Goal: Navigation & Orientation: Understand site structure

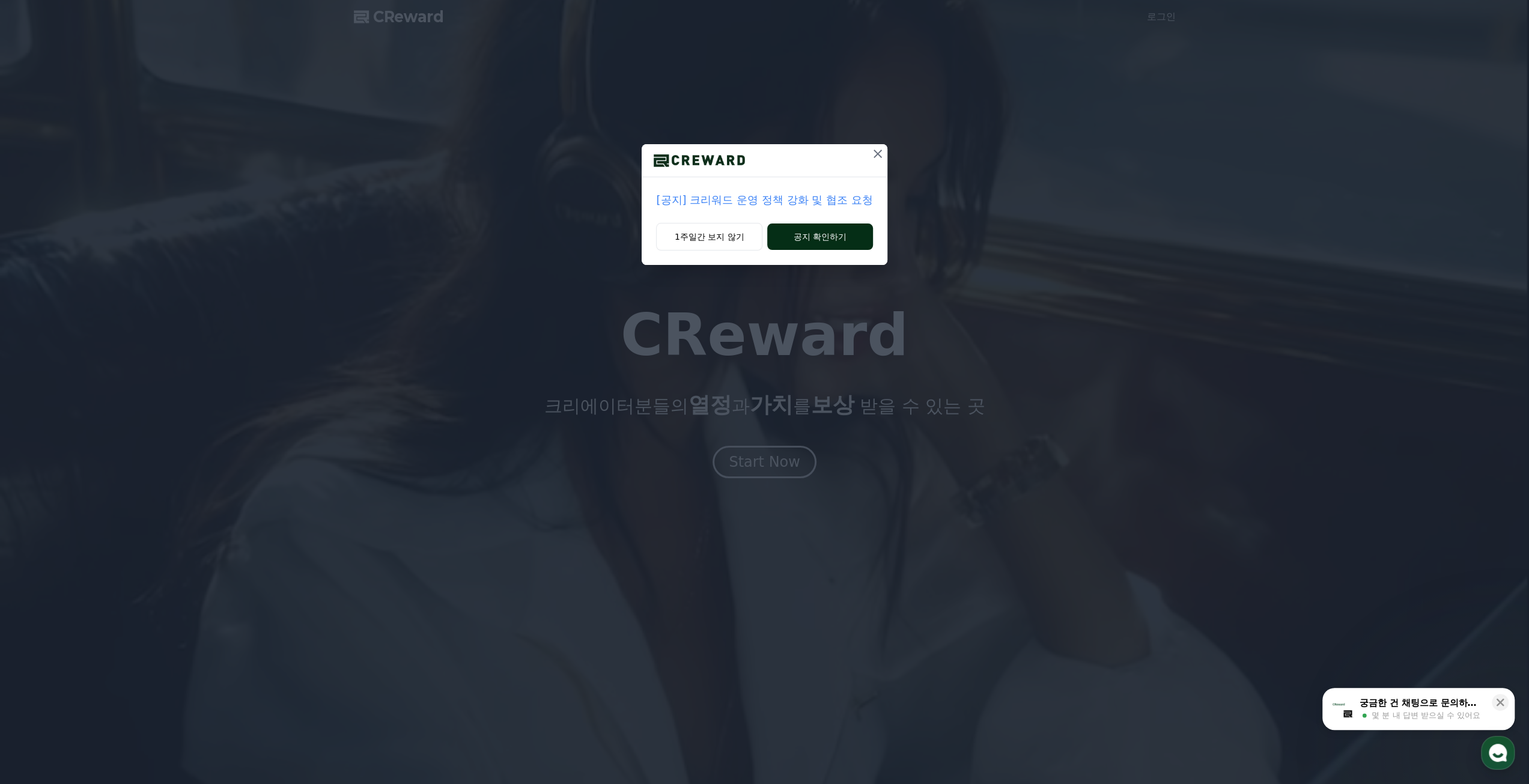
click at [787, 242] on button "공지 확인하기" at bounding box center [819, 236] width 105 height 27
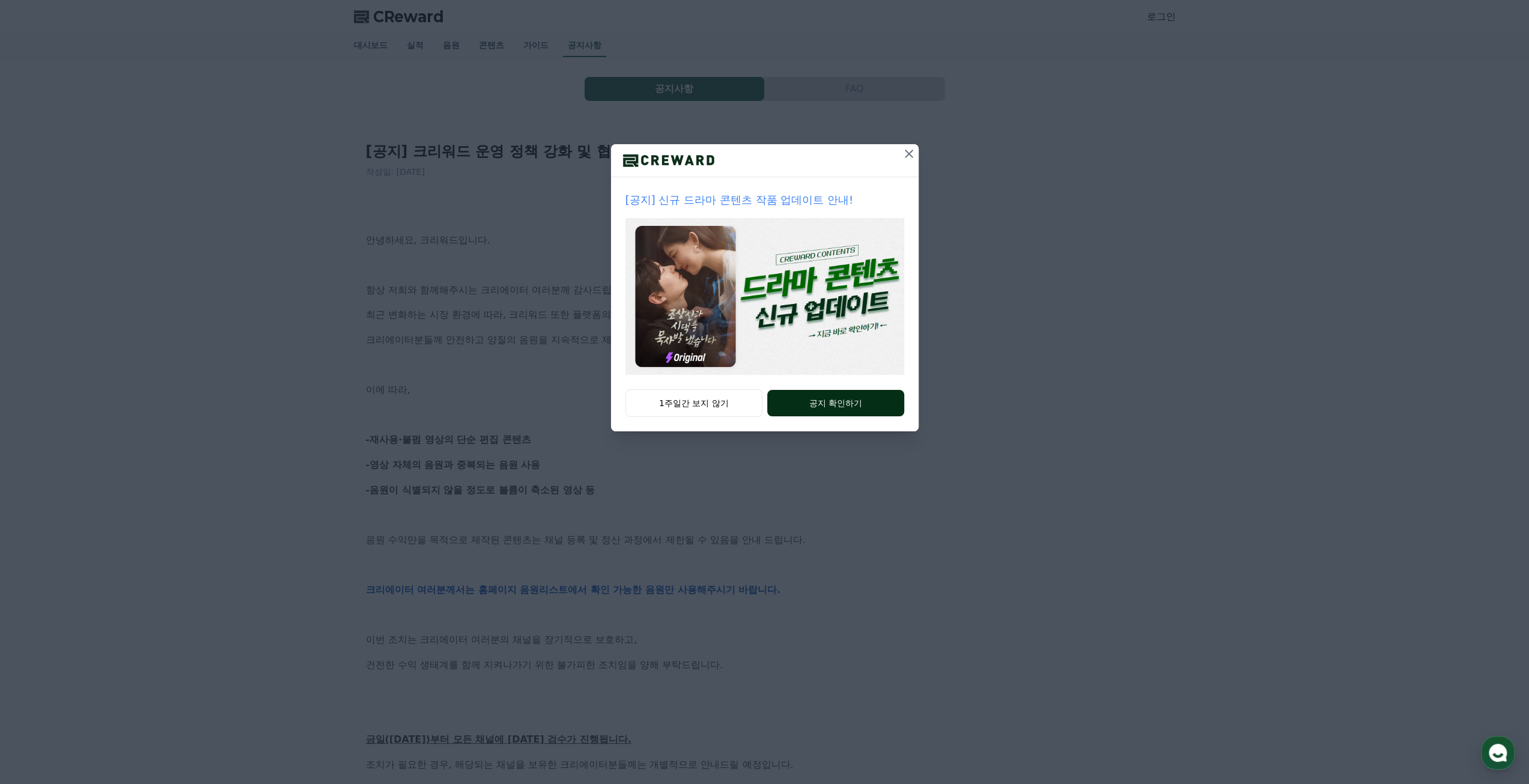
click at [829, 400] on button "공지 확인하기" at bounding box center [836, 403] width 137 height 27
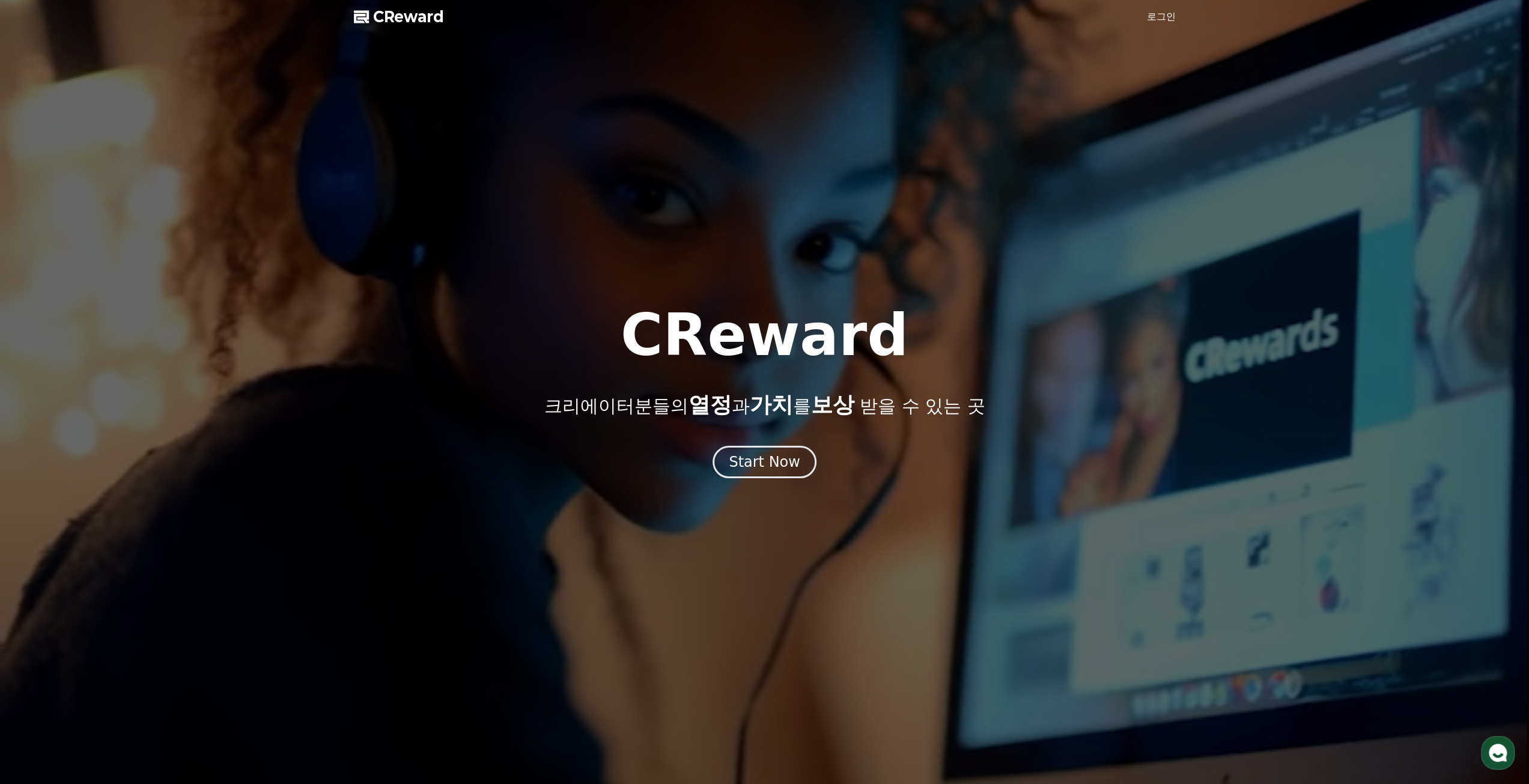
click at [420, 19] on span "CReward" at bounding box center [408, 16] width 71 height 19
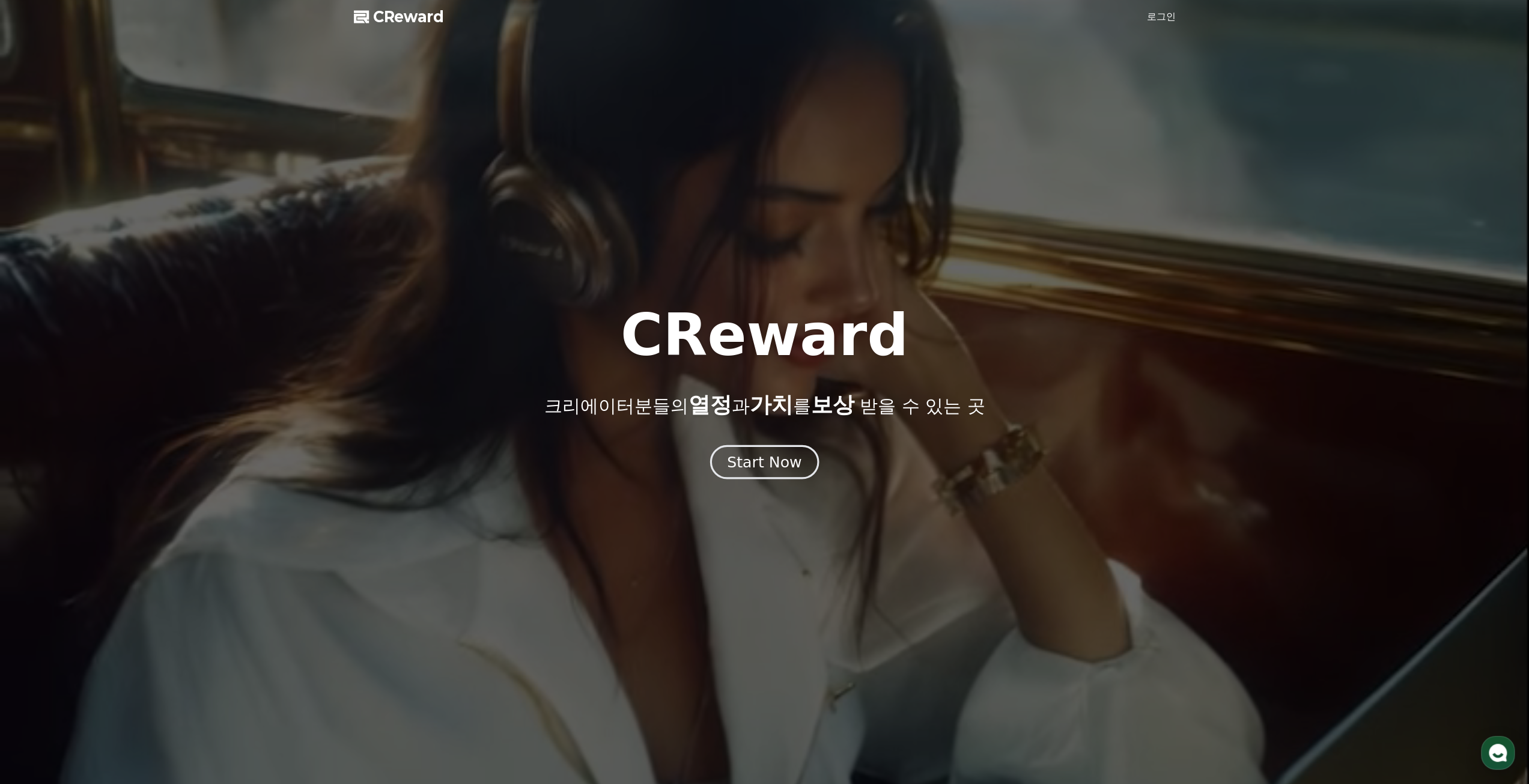
click at [759, 459] on div "Start Now" at bounding box center [764, 462] width 75 height 20
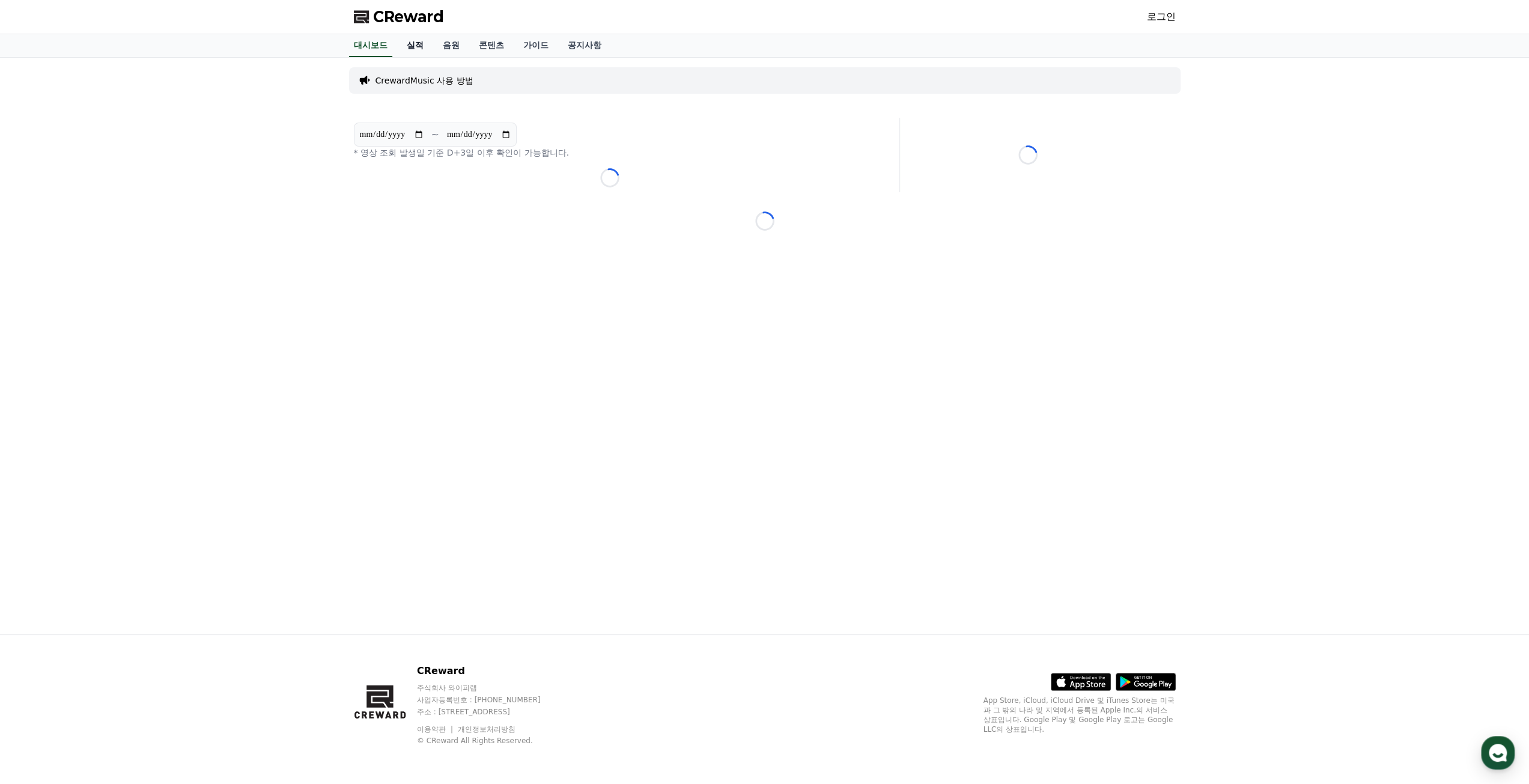
click at [410, 52] on link "실적" at bounding box center [415, 46] width 36 height 23
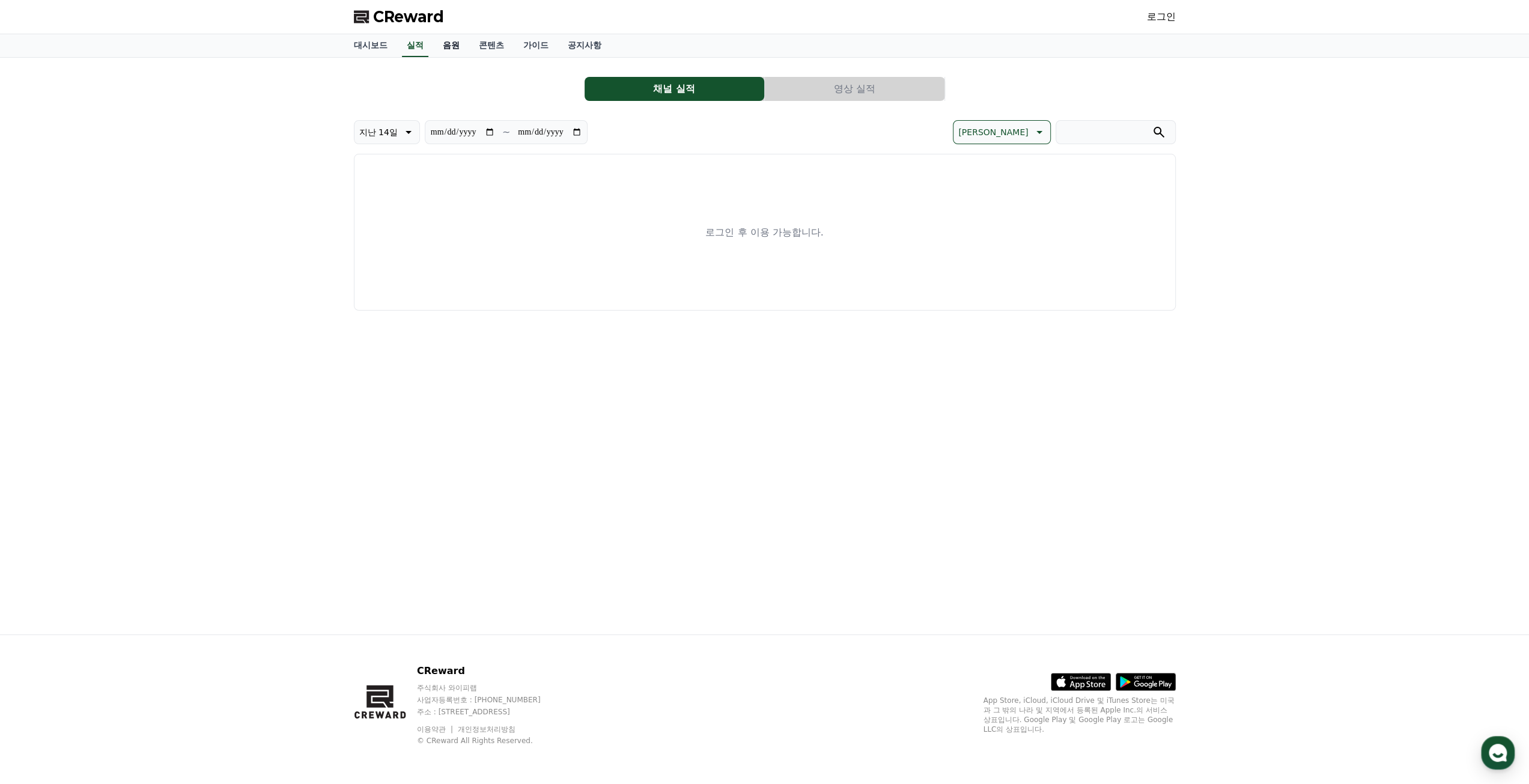
click at [440, 49] on link "음원" at bounding box center [451, 46] width 36 height 23
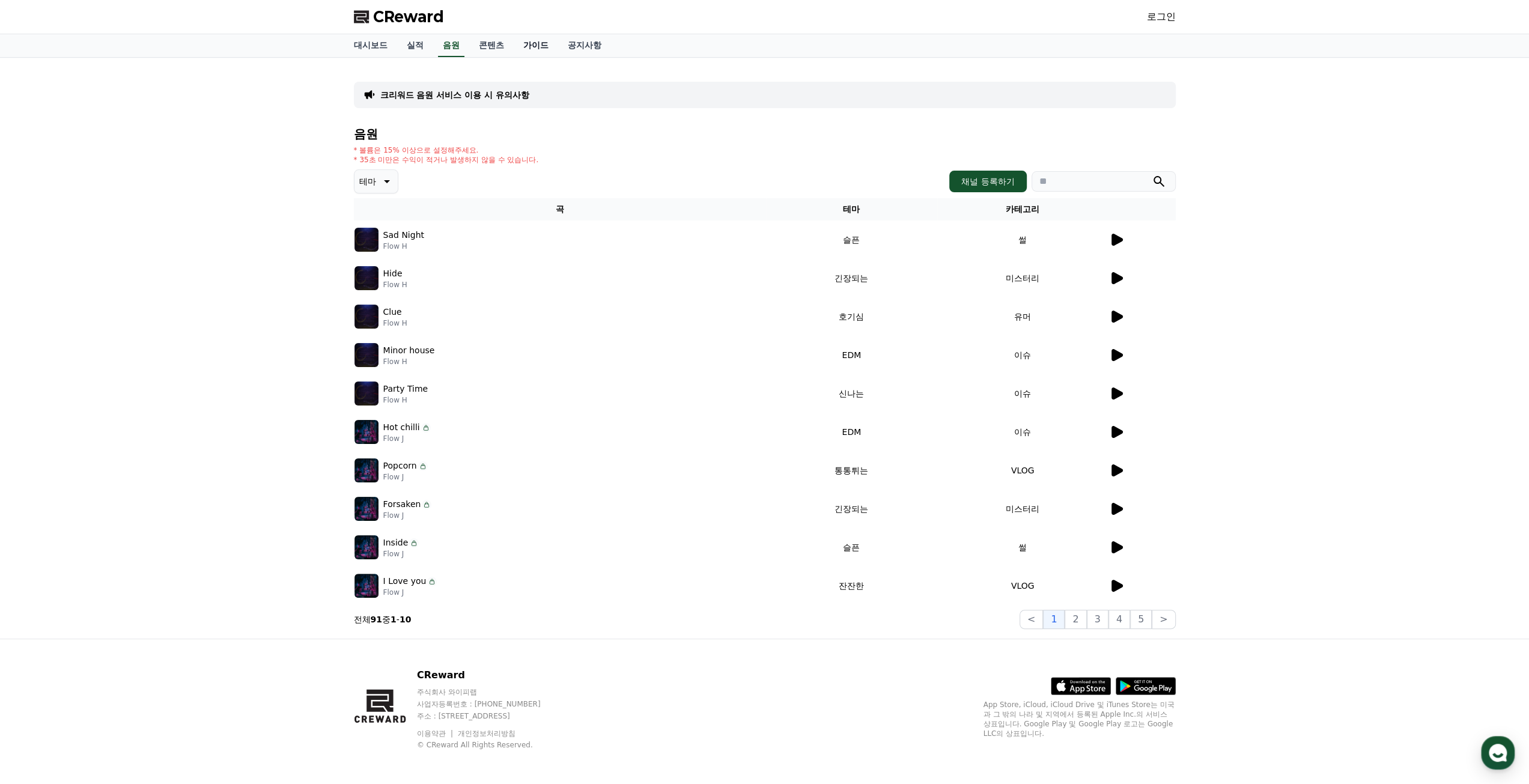
click at [525, 49] on link "가이드" at bounding box center [536, 46] width 44 height 23
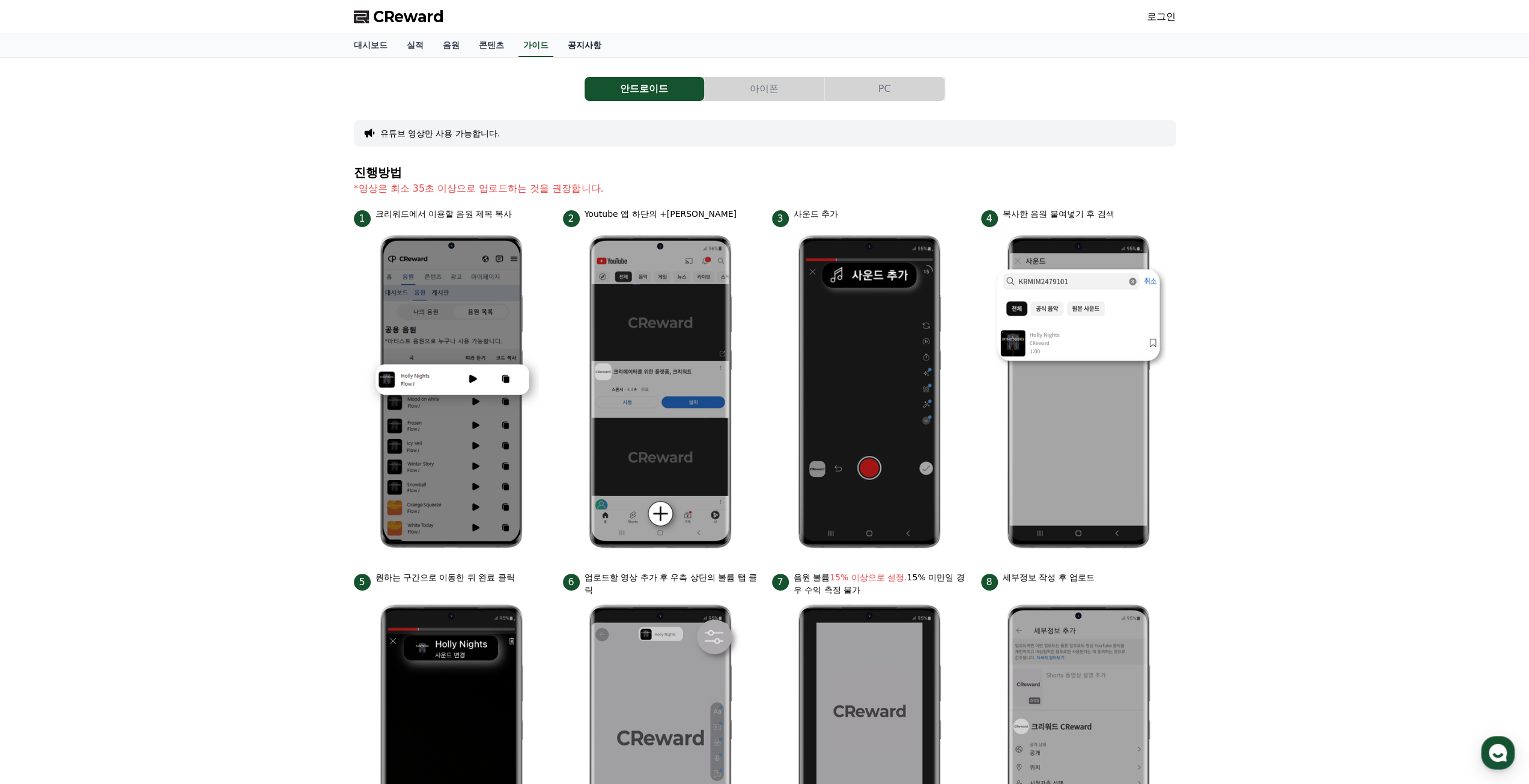
click at [587, 39] on link "공지사항" at bounding box center [584, 46] width 53 height 23
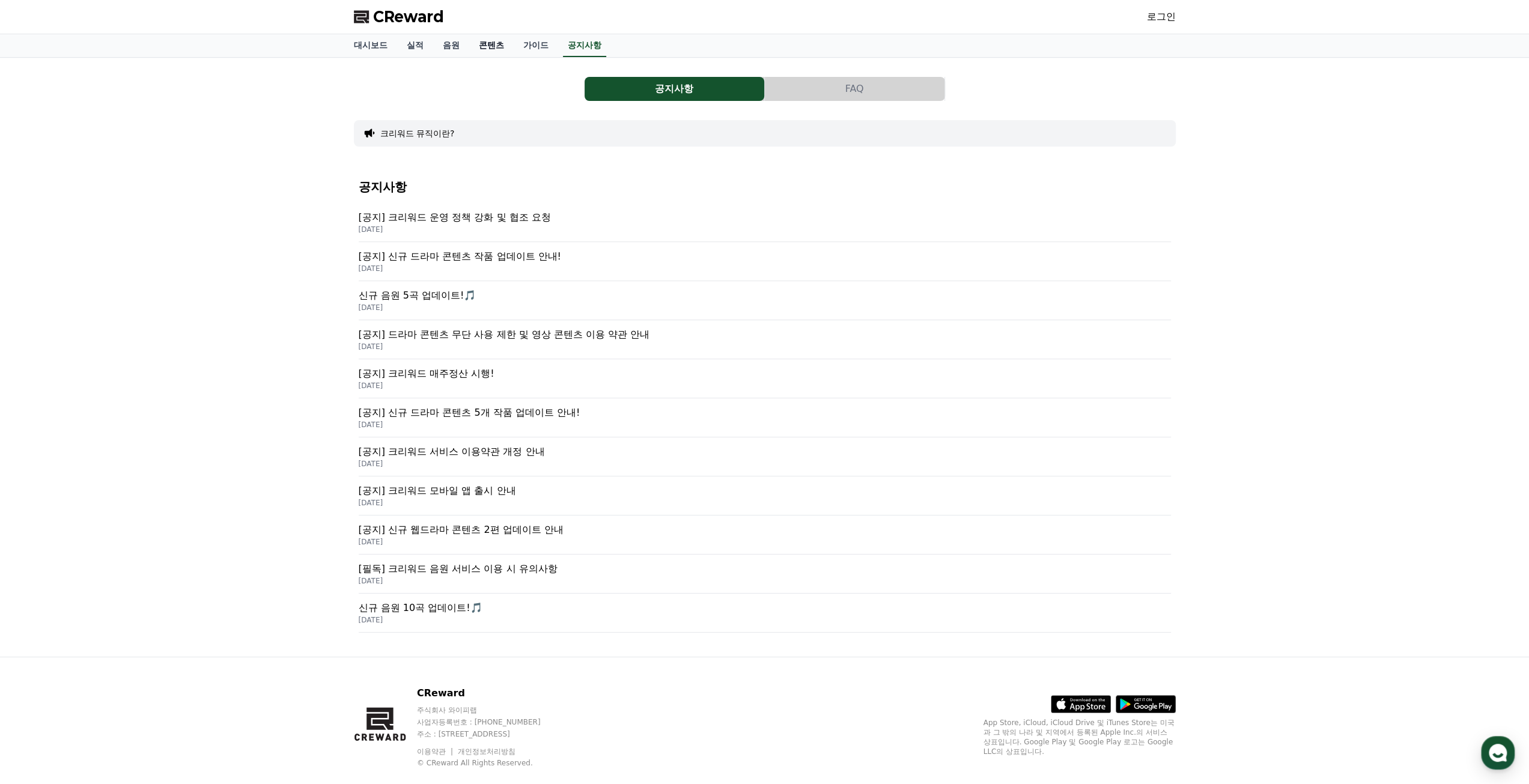
click at [486, 46] on link "콘텐츠" at bounding box center [491, 46] width 44 height 23
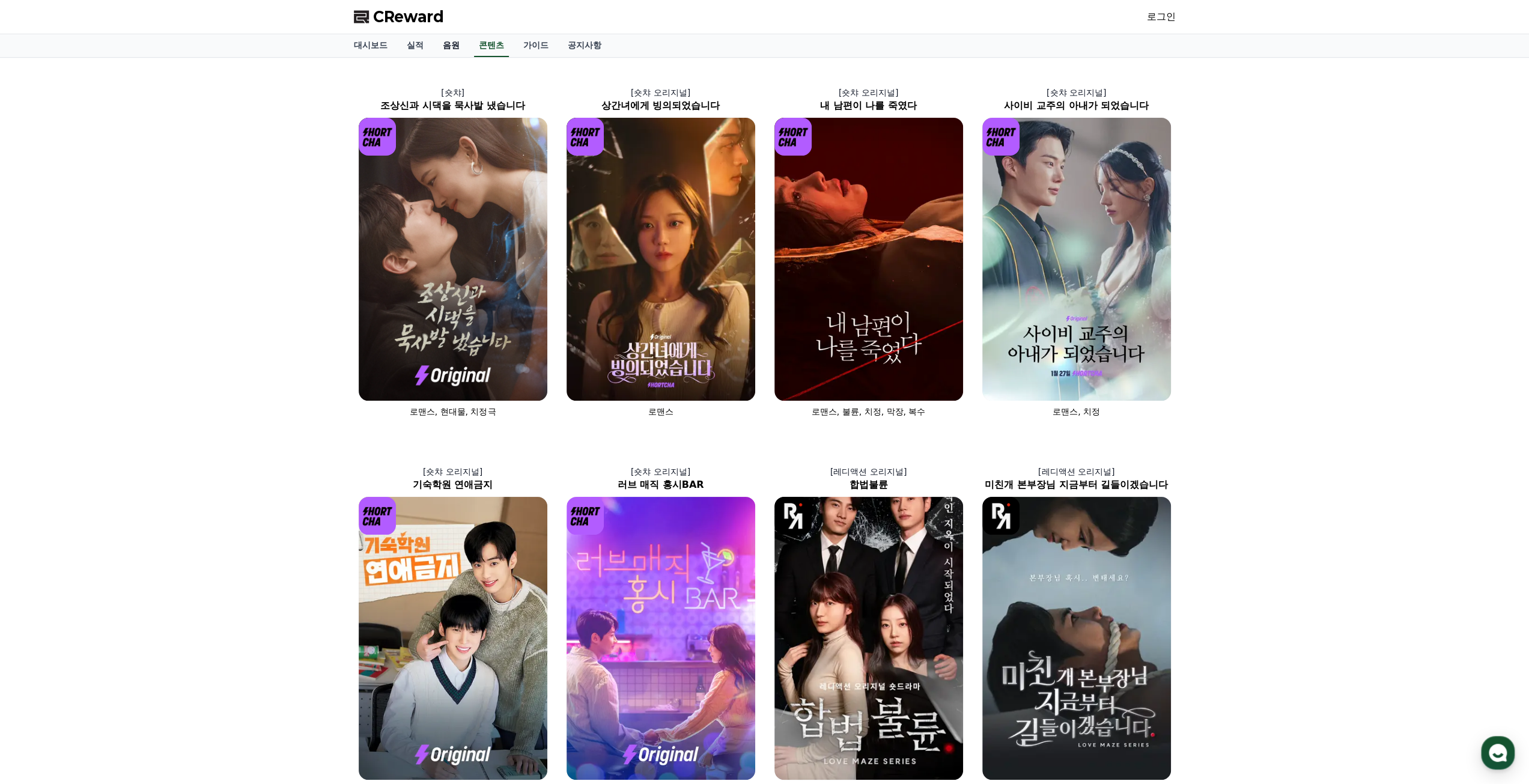
click at [451, 43] on link "음원" at bounding box center [451, 46] width 36 height 23
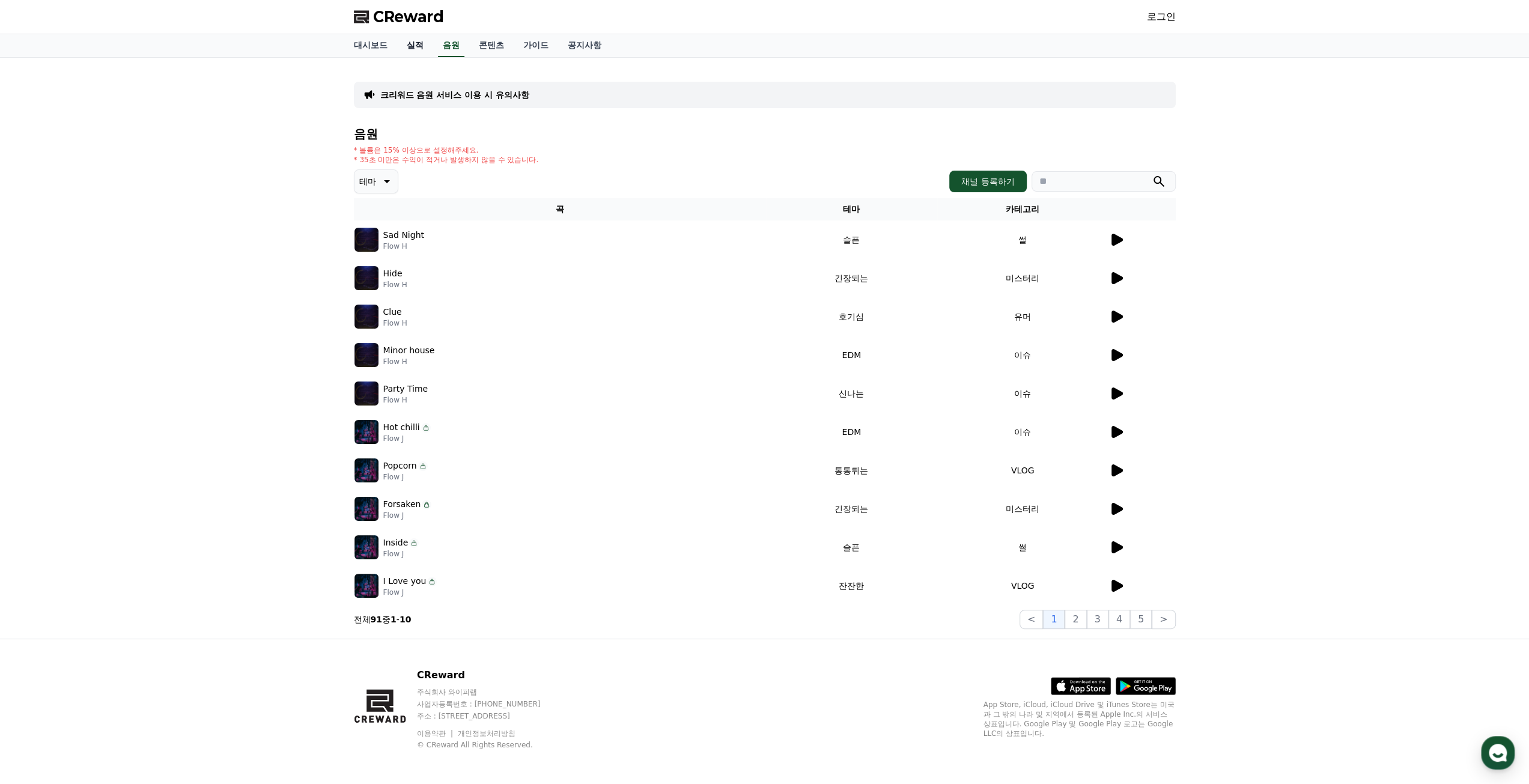
click at [425, 45] on link "실적" at bounding box center [415, 46] width 36 height 23
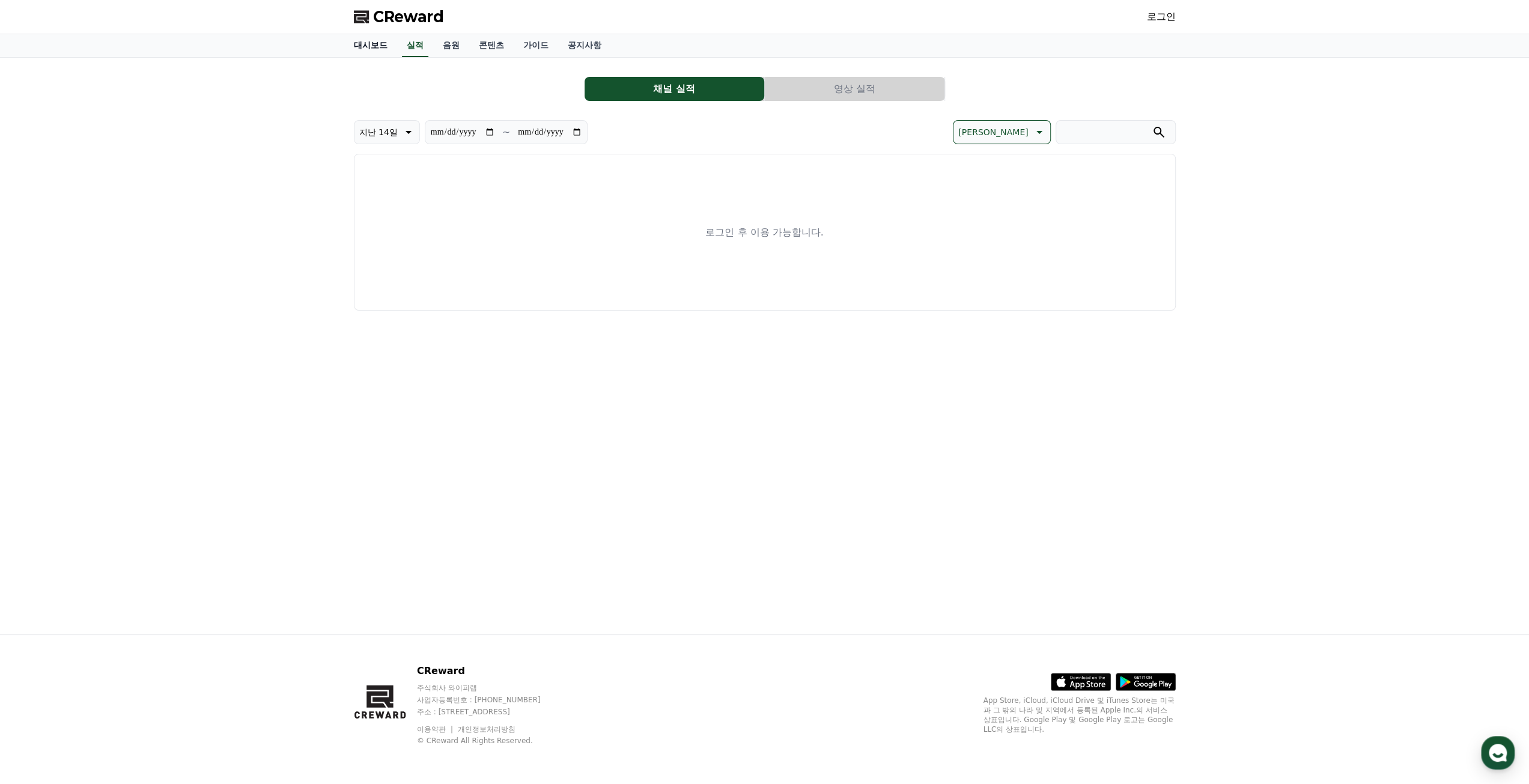
click at [373, 46] on link "대시보드" at bounding box center [370, 46] width 53 height 23
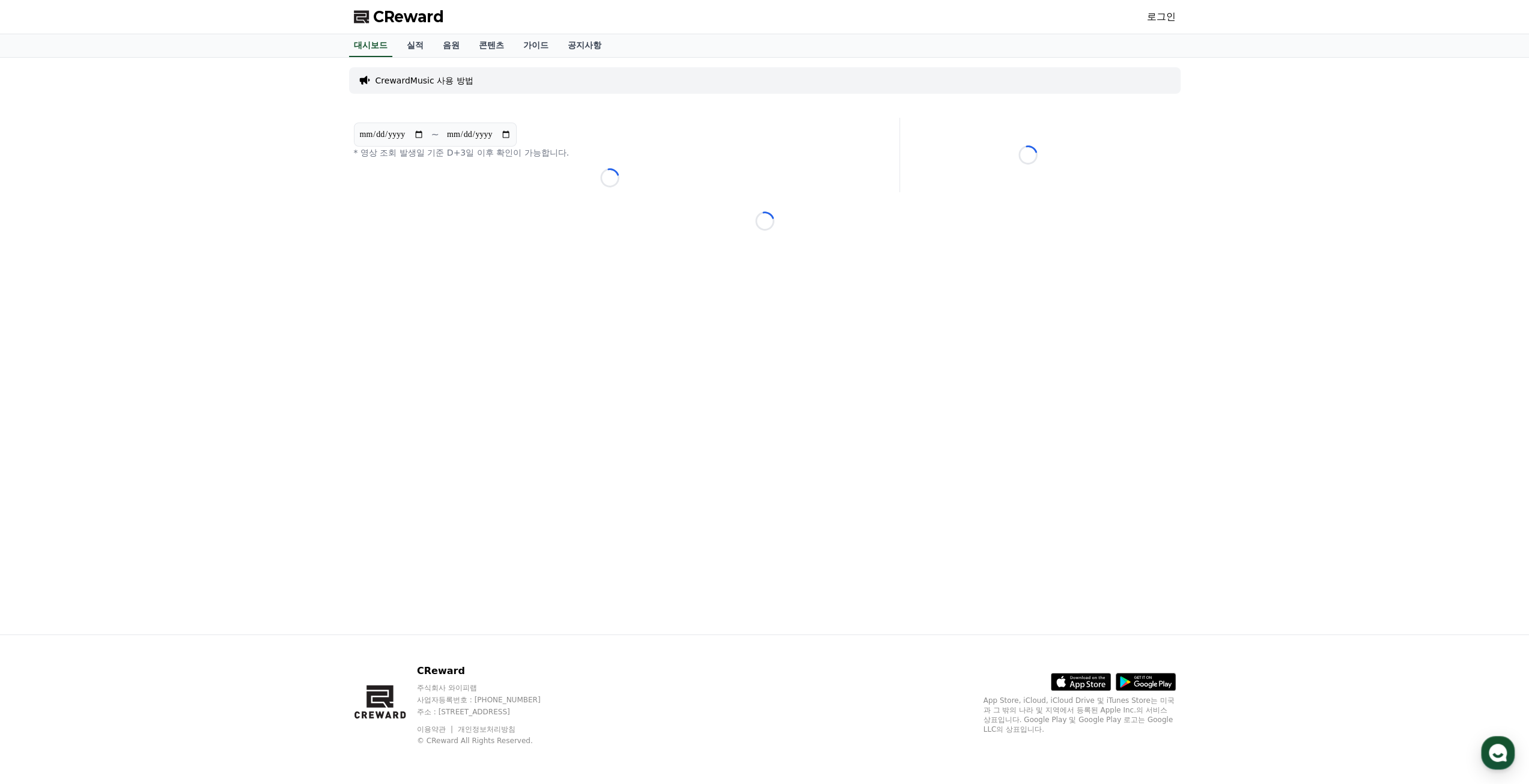
click at [457, 84] on p "CrewardMusic 사용 방법" at bounding box center [424, 80] width 98 height 12
